Goal: Book appointment/travel/reservation

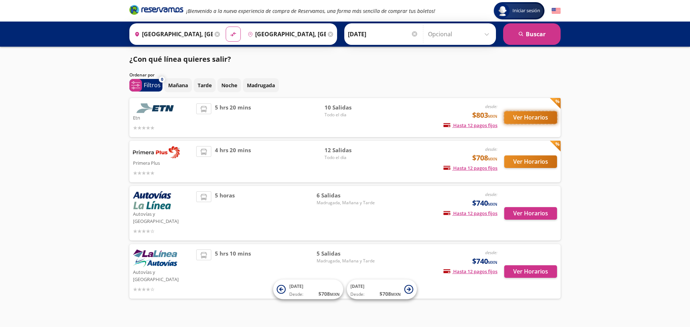
drag, startPoint x: 520, startPoint y: 116, endPoint x: 508, endPoint y: 118, distance: 12.0
click at [508, 118] on button "Ver Horarios" at bounding box center [530, 117] width 53 height 13
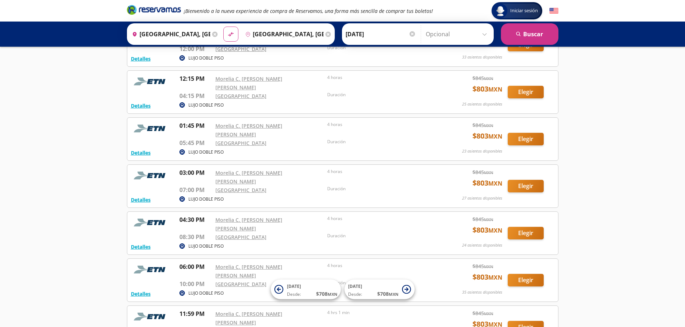
scroll to position [216, 0]
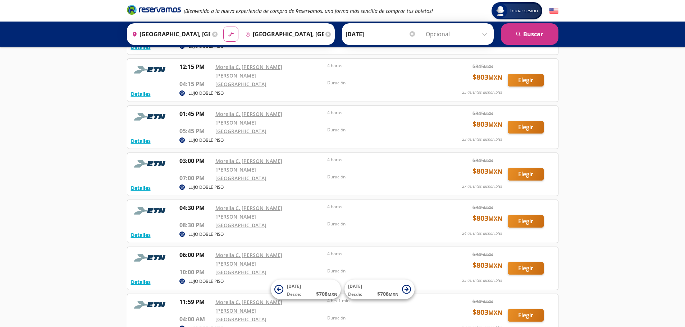
click at [599, 303] on div "Iniciar sesión Iniciar sesión ¡Bienvenido a la nueva experiencia de compra de R…" at bounding box center [342, 94] width 685 height 621
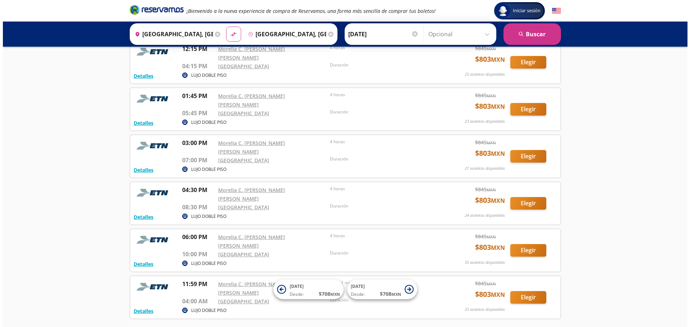
scroll to position [247, 0]
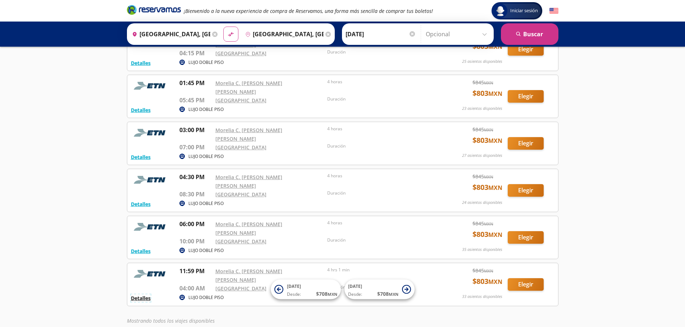
click at [148, 295] on button "Detalles" at bounding box center [141, 299] width 20 height 8
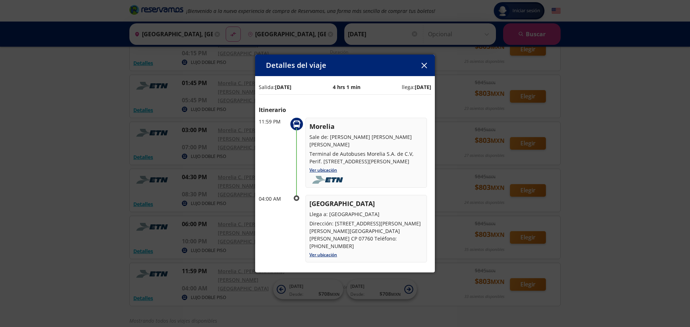
click at [645, 90] on div "Detalles del viaje Salida: [DATE] 4 hrs 1 min llega: [DATE] Itinerario 11:59 PM…" at bounding box center [345, 163] width 690 height 327
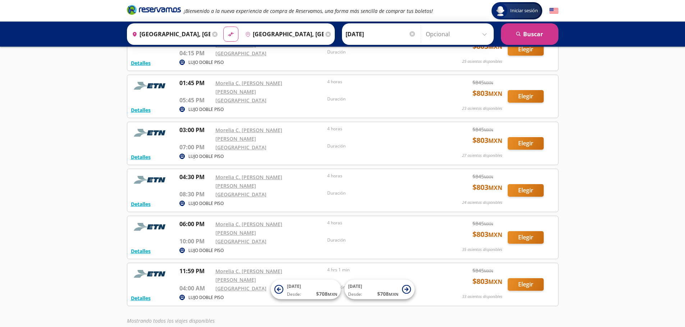
click at [209, 295] on p "LUJO DOBLE PISO" at bounding box center [205, 298] width 35 height 6
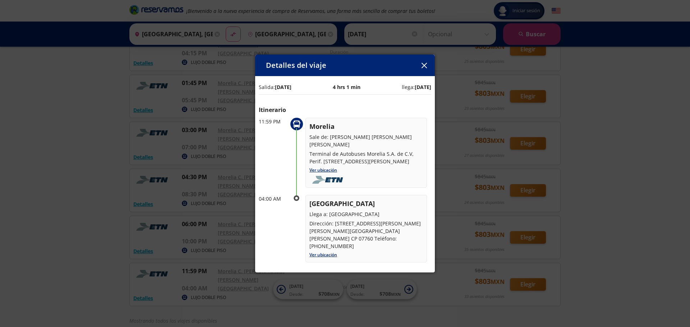
click at [151, 253] on div "Detalles del viaje Salida: [DATE] 4 hrs 1 min llega: [DATE] Itinerario 11:59 PM…" at bounding box center [345, 163] width 690 height 327
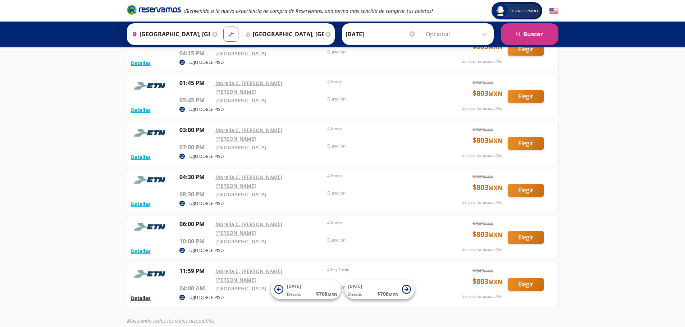
click at [147, 295] on button "Detalles" at bounding box center [141, 299] width 20 height 8
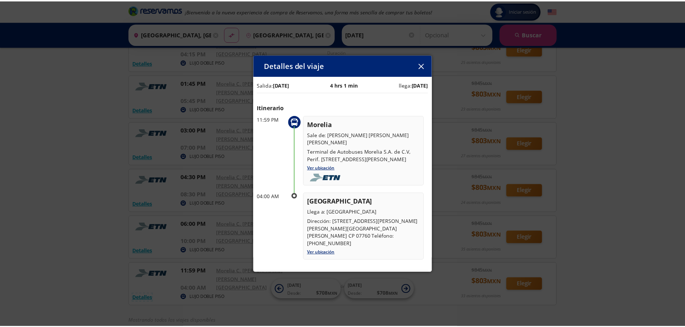
scroll to position [0, 0]
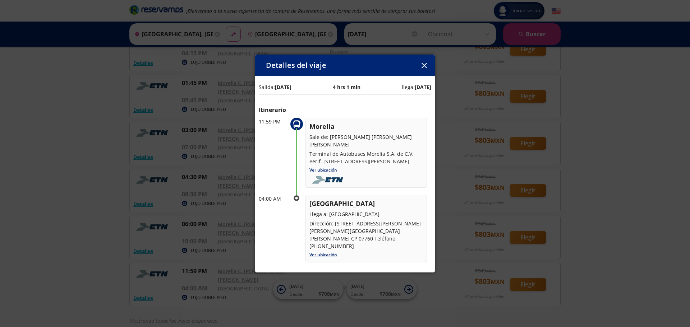
click at [49, 179] on div "Detalles del viaje Salida: [DATE] 4 hrs 1 min llega: [DATE] Itinerario 11:59 PM…" at bounding box center [345, 163] width 690 height 327
